Goal: Task Accomplishment & Management: Manage account settings

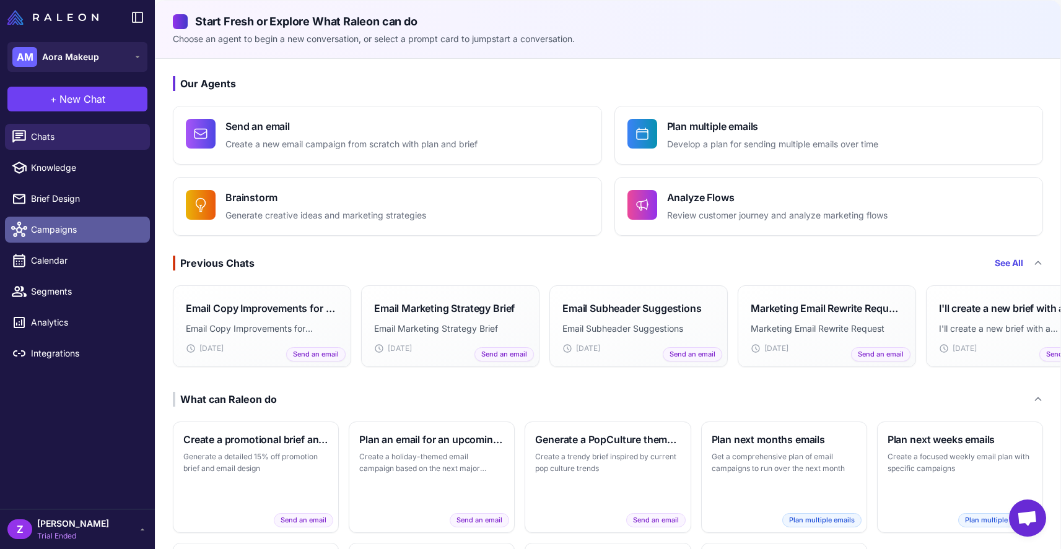
click at [57, 238] on link "Campaigns" at bounding box center [77, 230] width 145 height 26
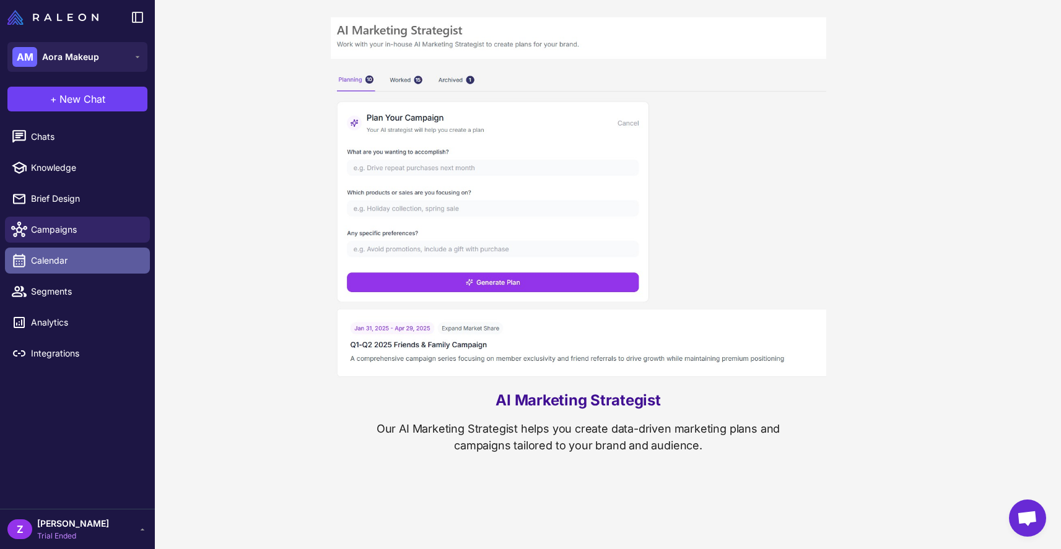
click at [56, 271] on link "Calendar" at bounding box center [77, 261] width 145 height 26
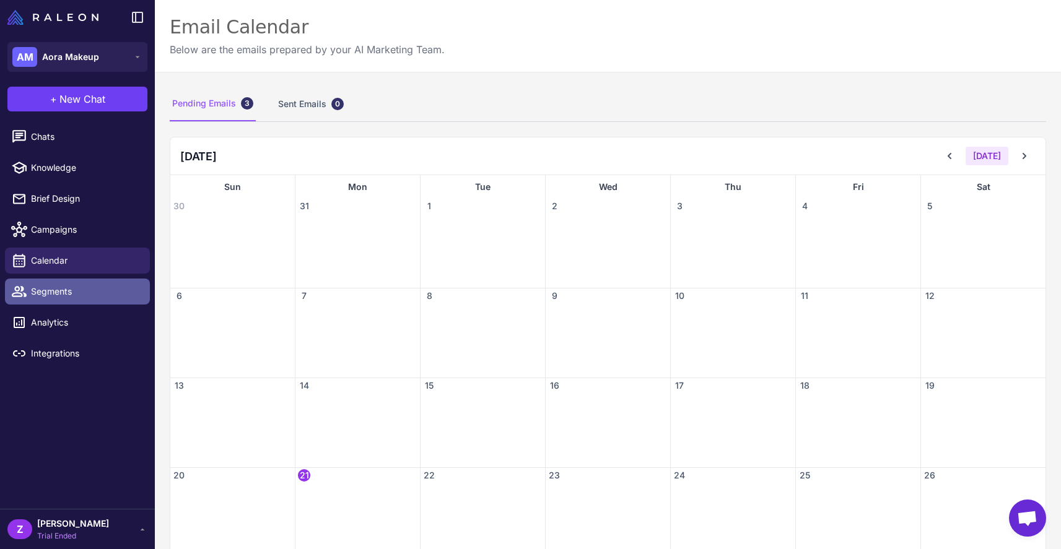
click at [59, 284] on link "Segments" at bounding box center [77, 292] width 145 height 26
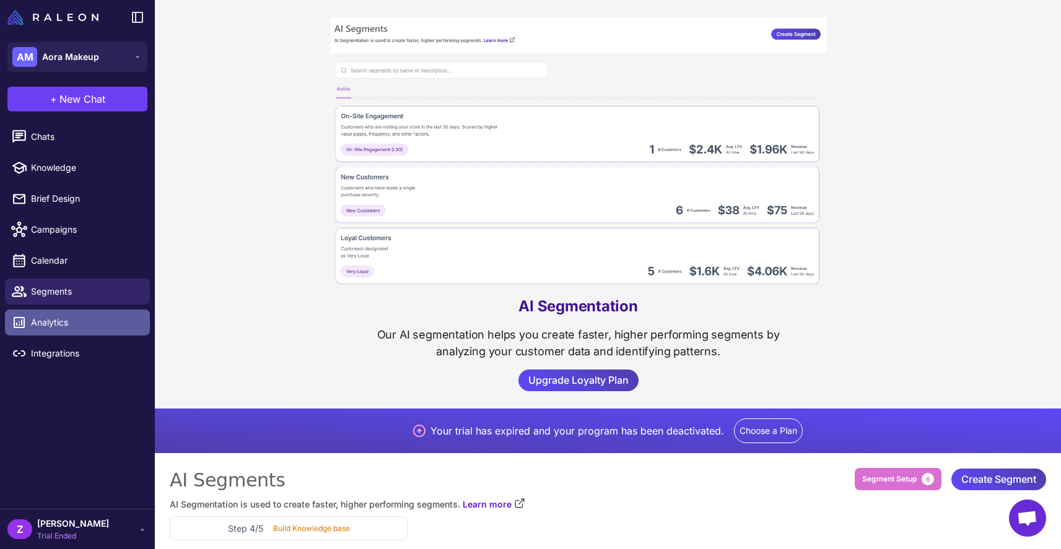
click at [74, 326] on span "Analytics" at bounding box center [85, 323] width 109 height 14
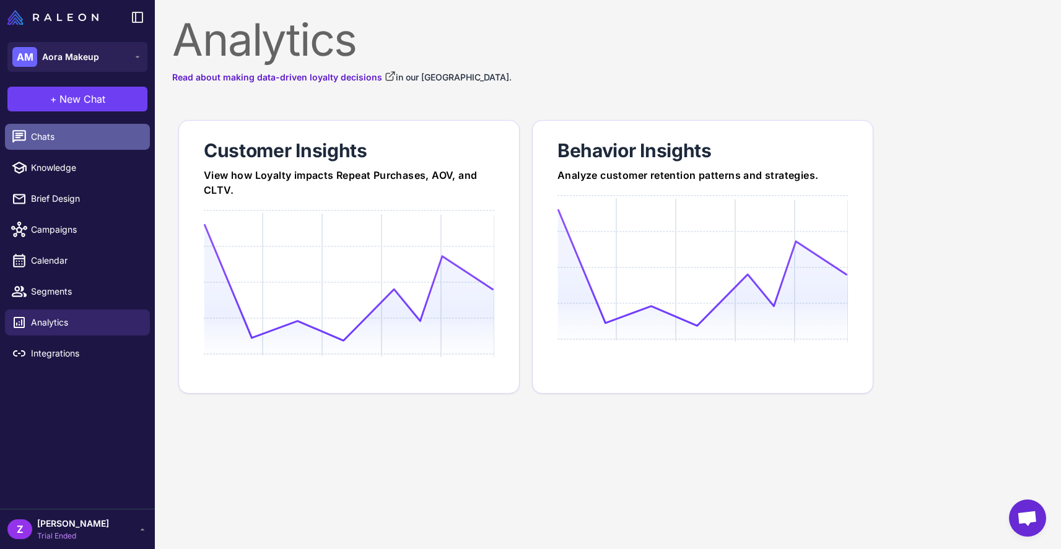
click at [59, 141] on span "Chats" at bounding box center [85, 137] width 109 height 14
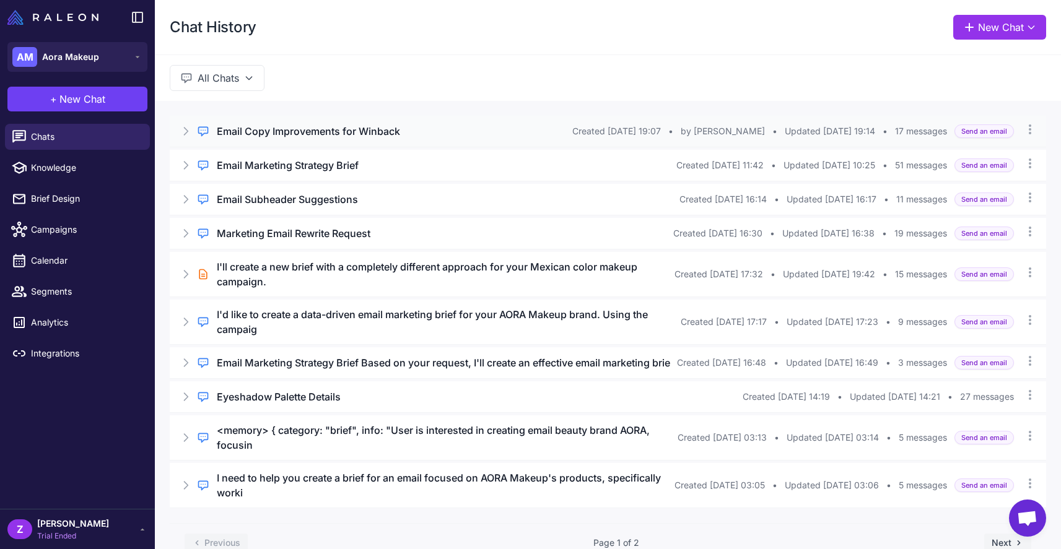
click at [185, 129] on icon at bounding box center [186, 131] width 12 height 12
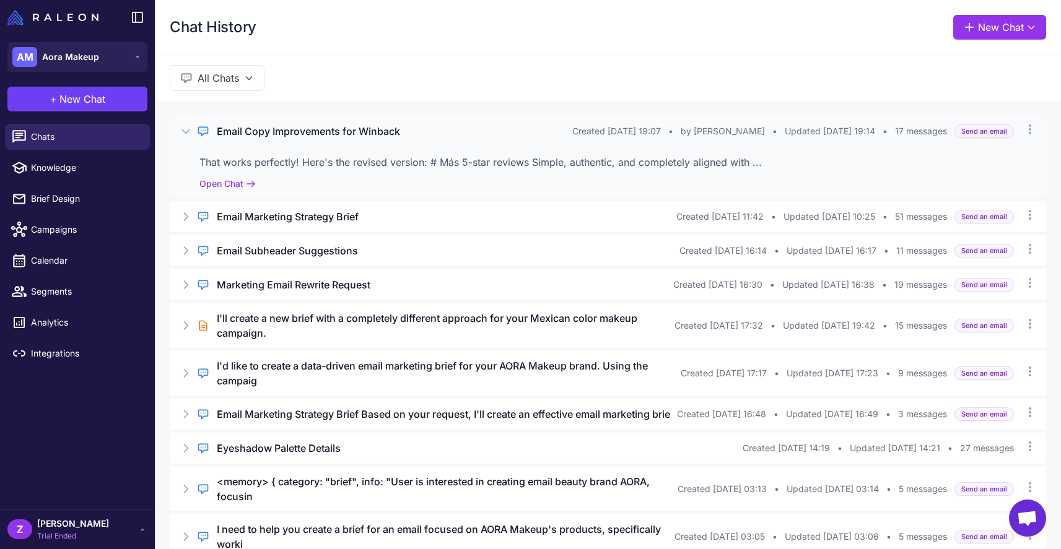
click at [185, 129] on icon at bounding box center [186, 131] width 12 height 12
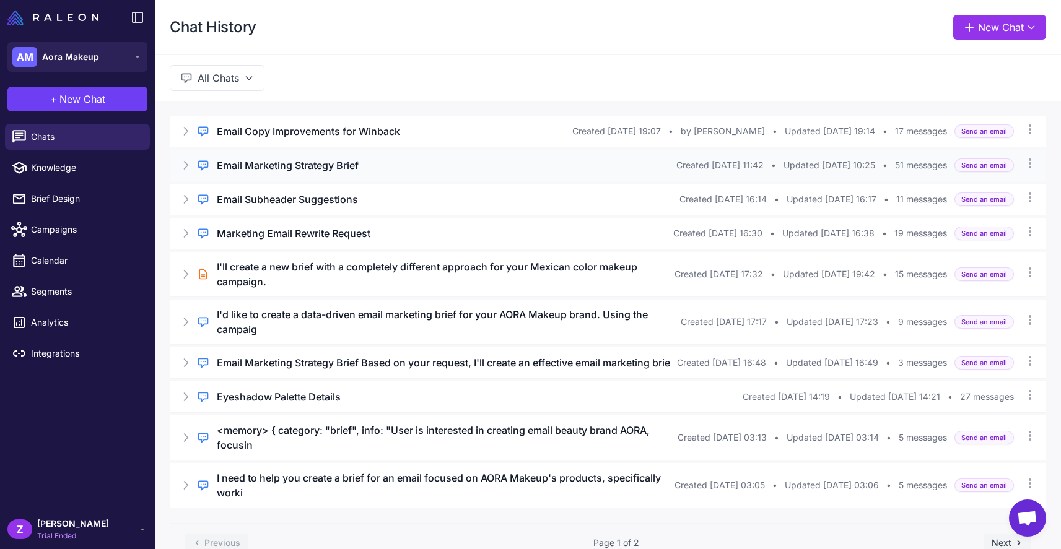
click at [185, 169] on icon at bounding box center [187, 165] width 4 height 7
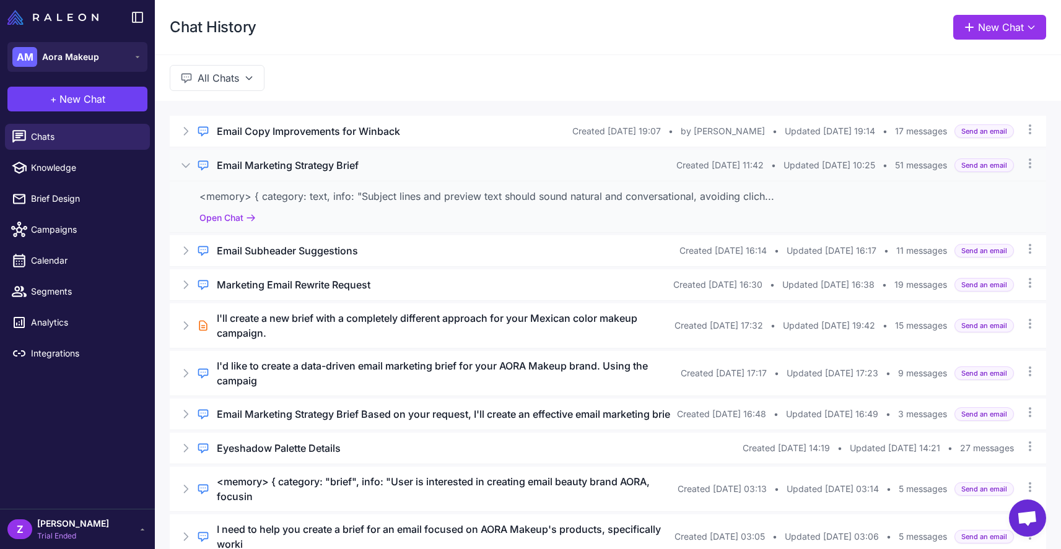
click at [184, 169] on icon at bounding box center [186, 165] width 12 height 12
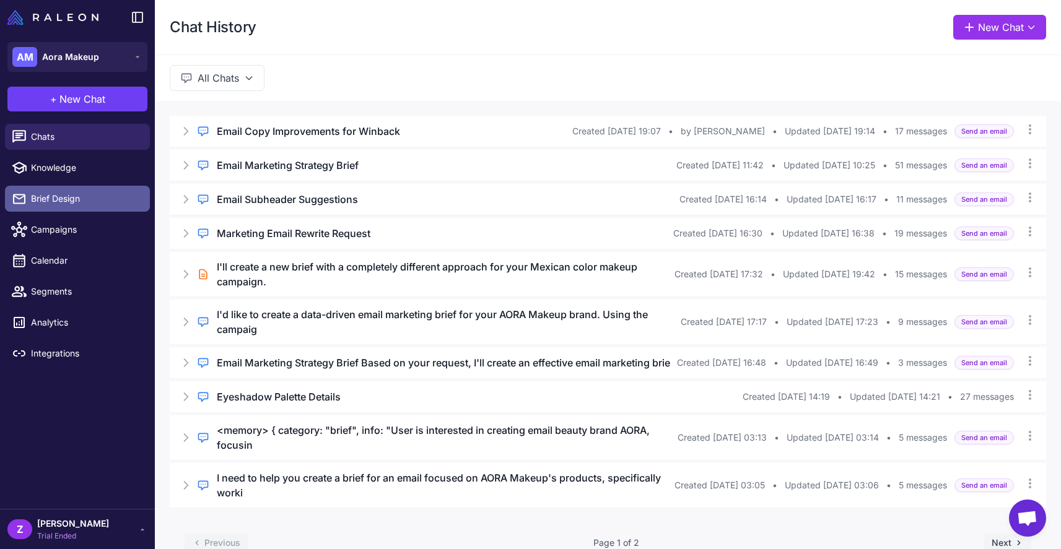
click at [67, 204] on span "Brief Design" at bounding box center [85, 199] width 109 height 14
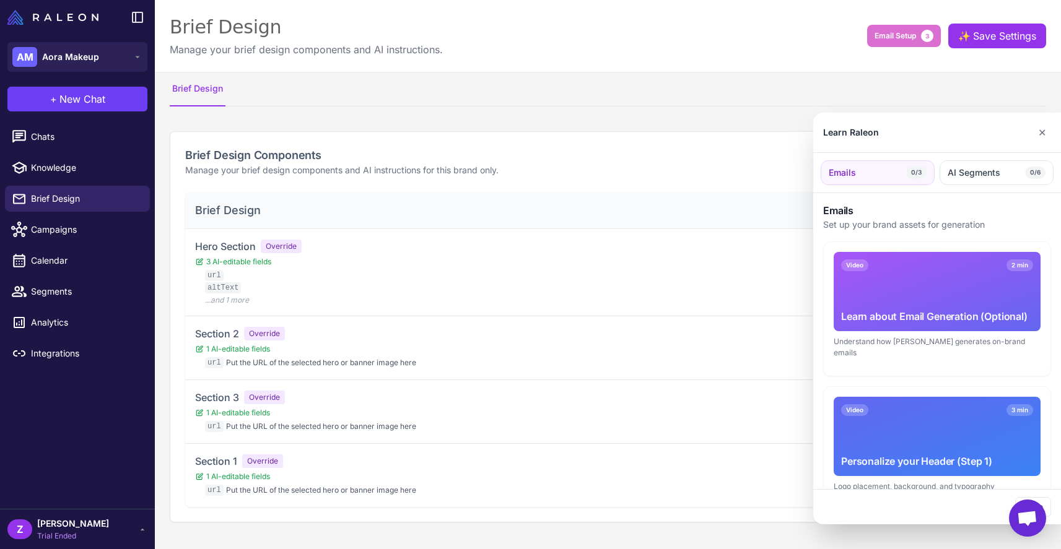
click at [349, 284] on div at bounding box center [530, 274] width 1061 height 549
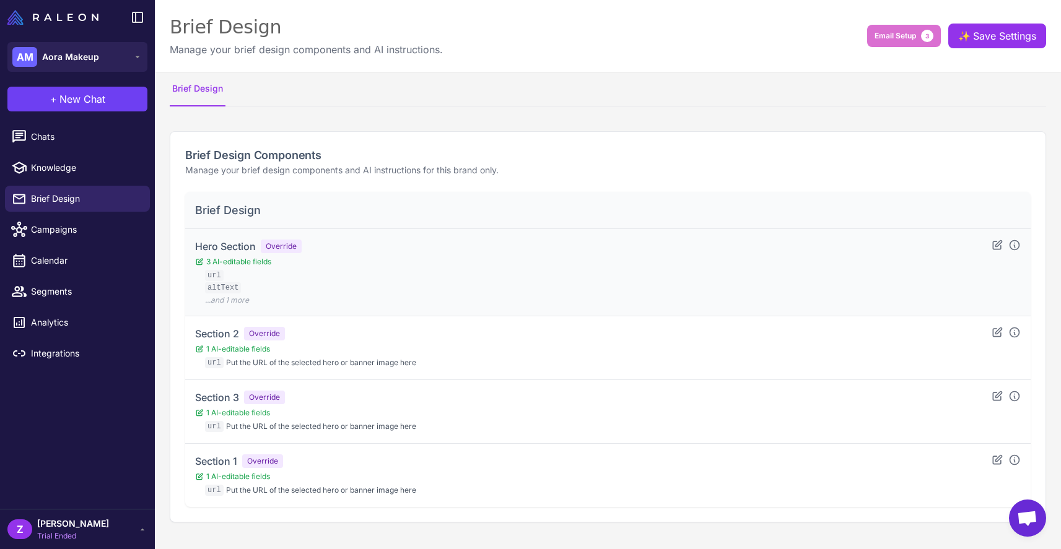
click at [322, 274] on div "Hero Section Override 3 AI-editable fields url altText href ...and 1 more" at bounding box center [608, 272] width 826 height 67
click at [226, 266] on span "3 AI-editable fields" at bounding box center [248, 261] width 107 height 11
click at [229, 482] on span "1 AI-editable fields" at bounding box center [305, 476] width 221 height 11
click at [53, 231] on span "Campaigns" at bounding box center [85, 230] width 109 height 14
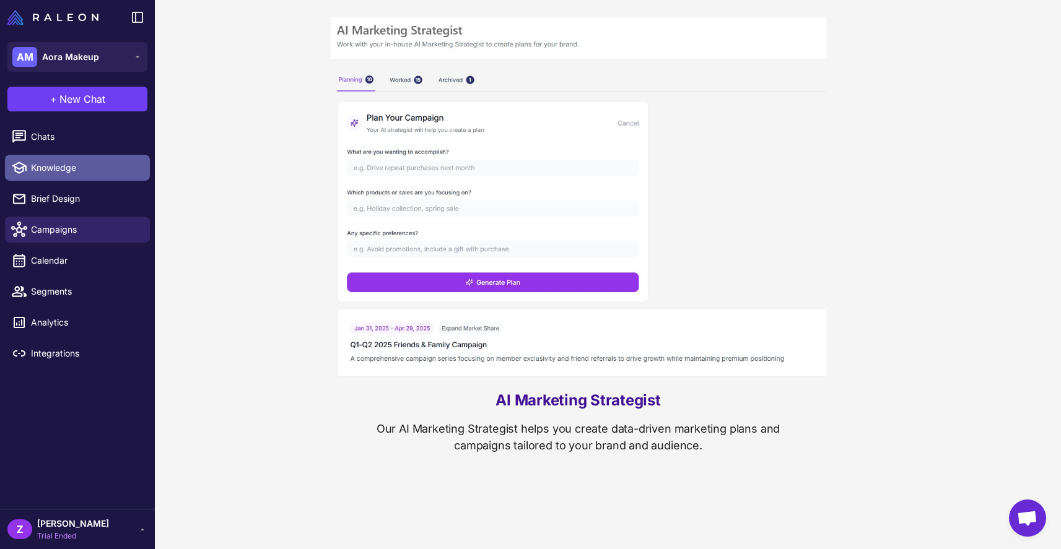
click at [43, 164] on span "Knowledge" at bounding box center [85, 168] width 109 height 14
select select
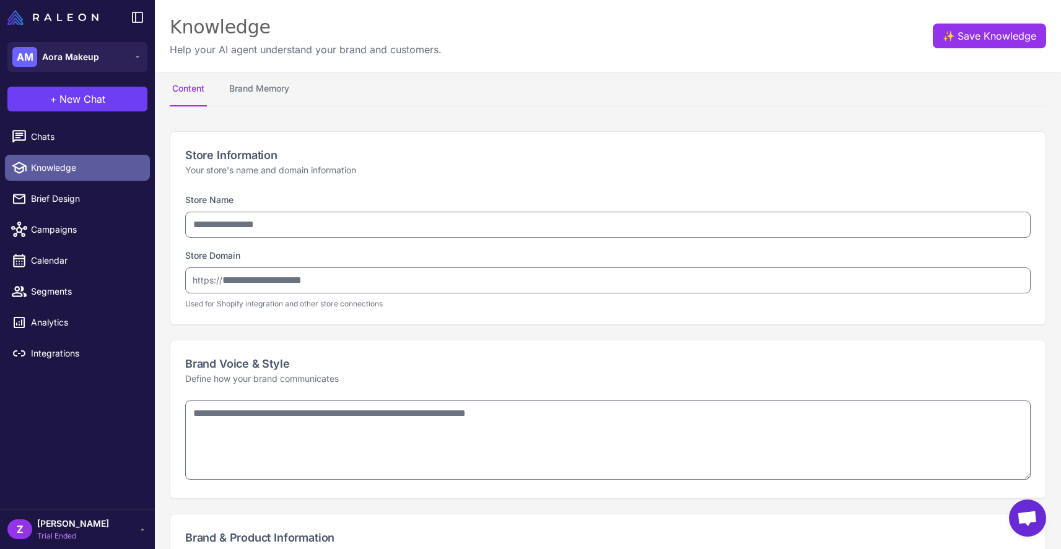
type input "**********"
type textarea "**********"
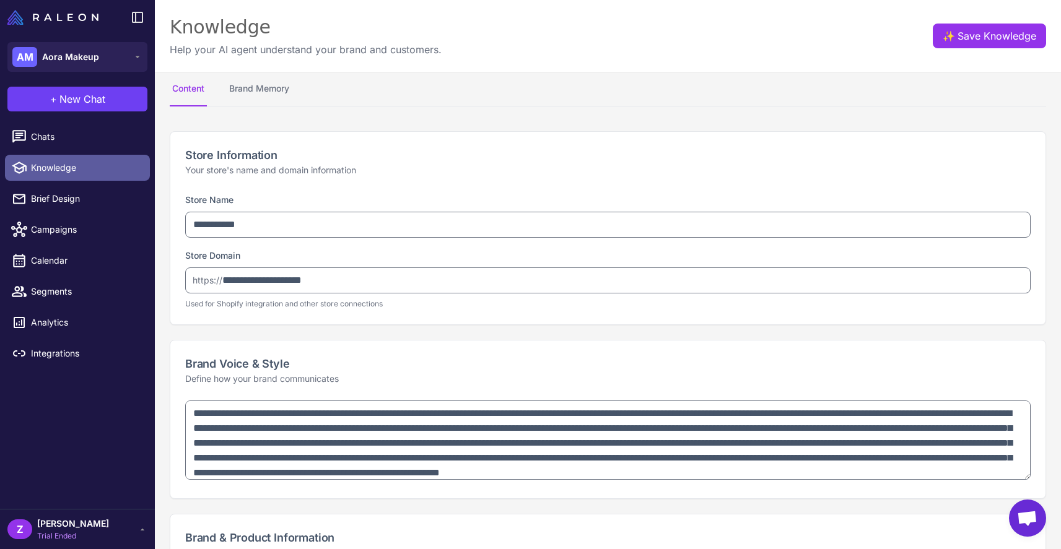
type textarea "**********"
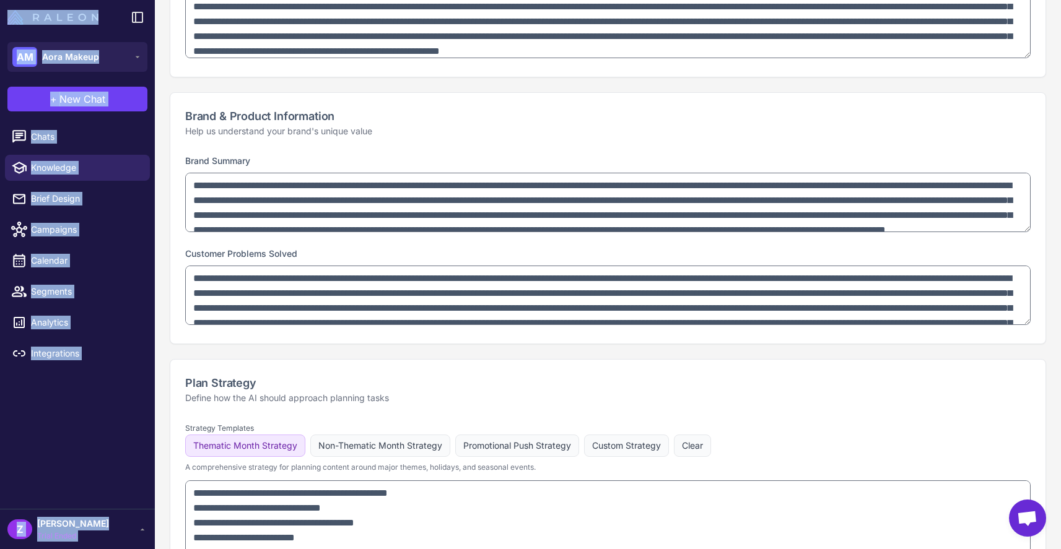
scroll to position [853, 0]
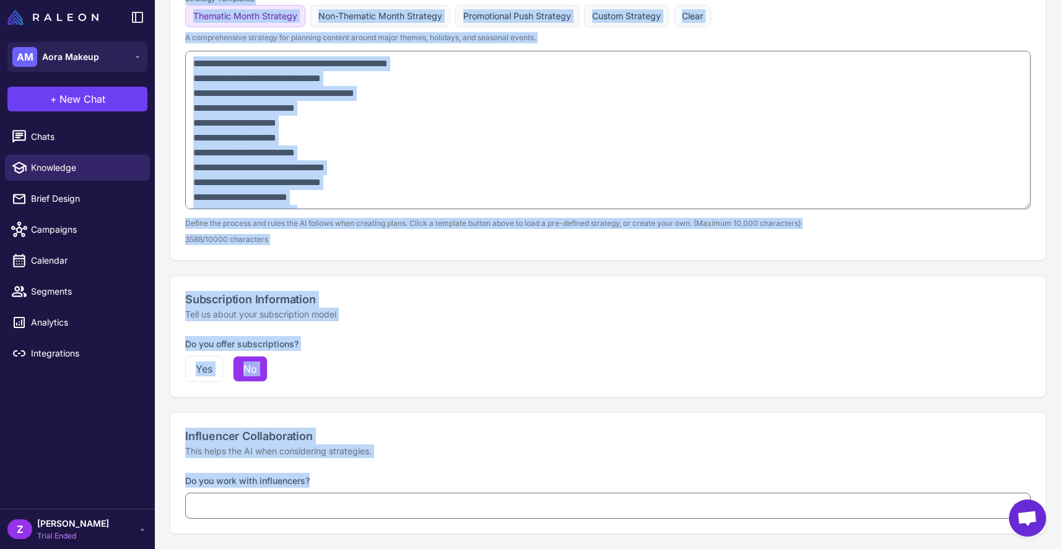
drag, startPoint x: 403, startPoint y: 356, endPoint x: 348, endPoint y: 476, distance: 131.9
